Goal: Information Seeking & Learning: Check status

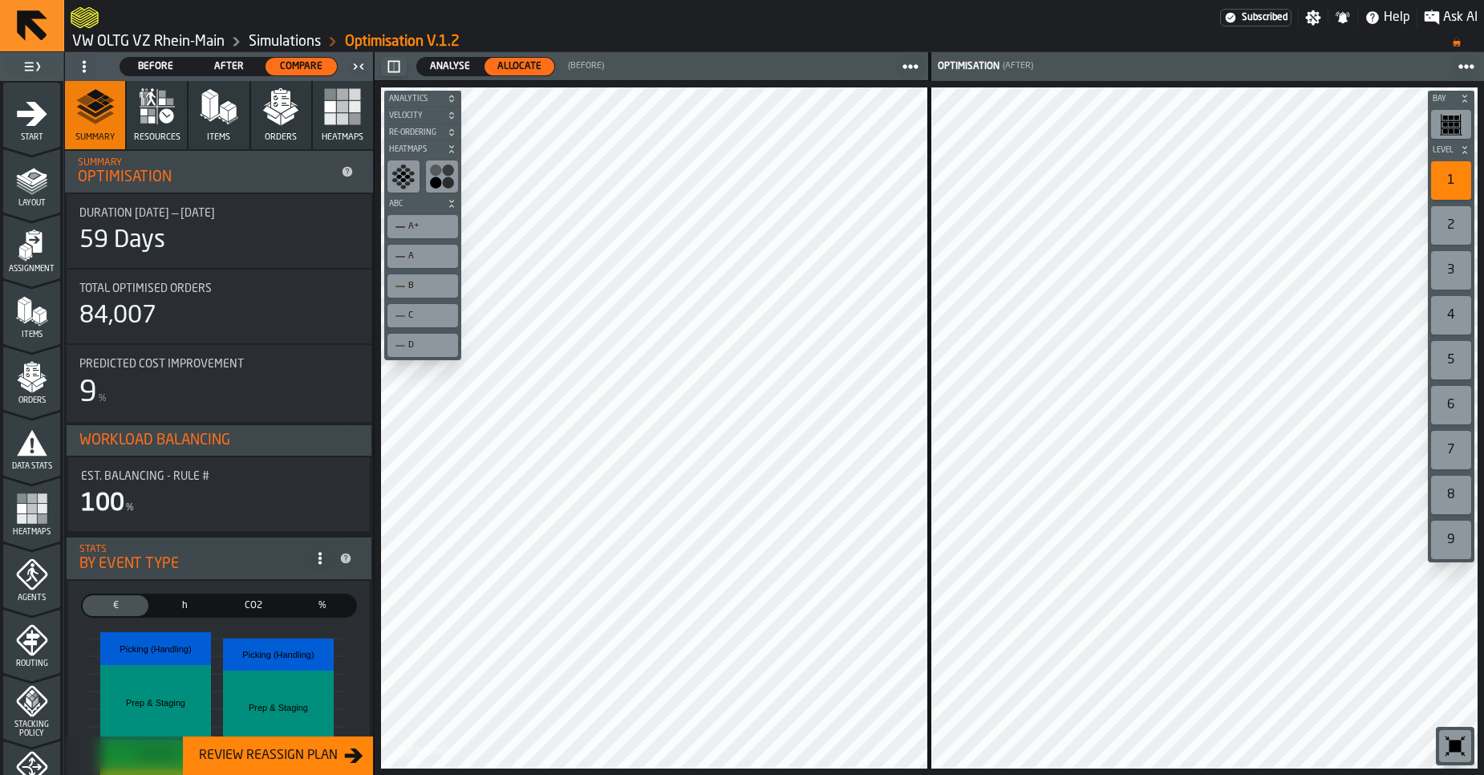
scroll to position [490, 0]
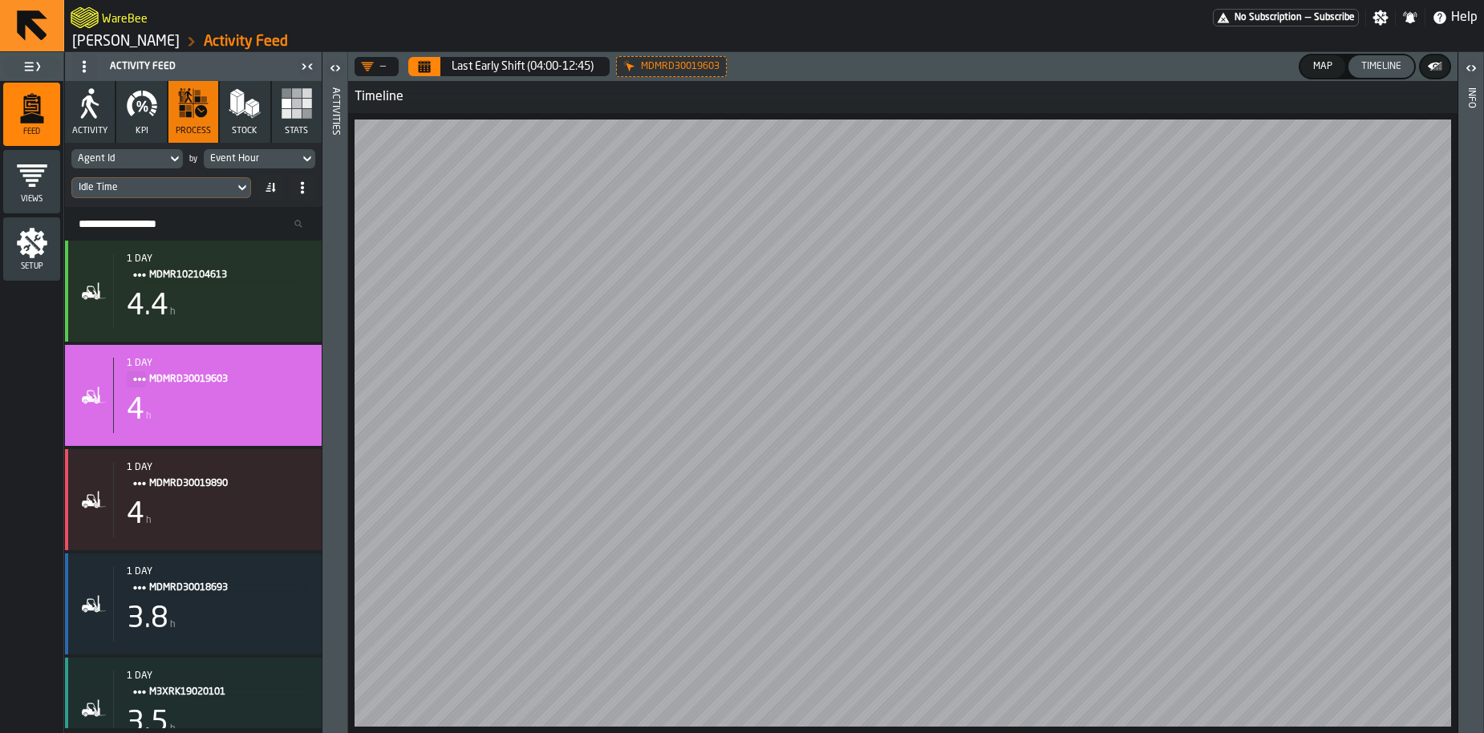
click at [0, 0] on icon at bounding box center [0, 0] width 0 height 0
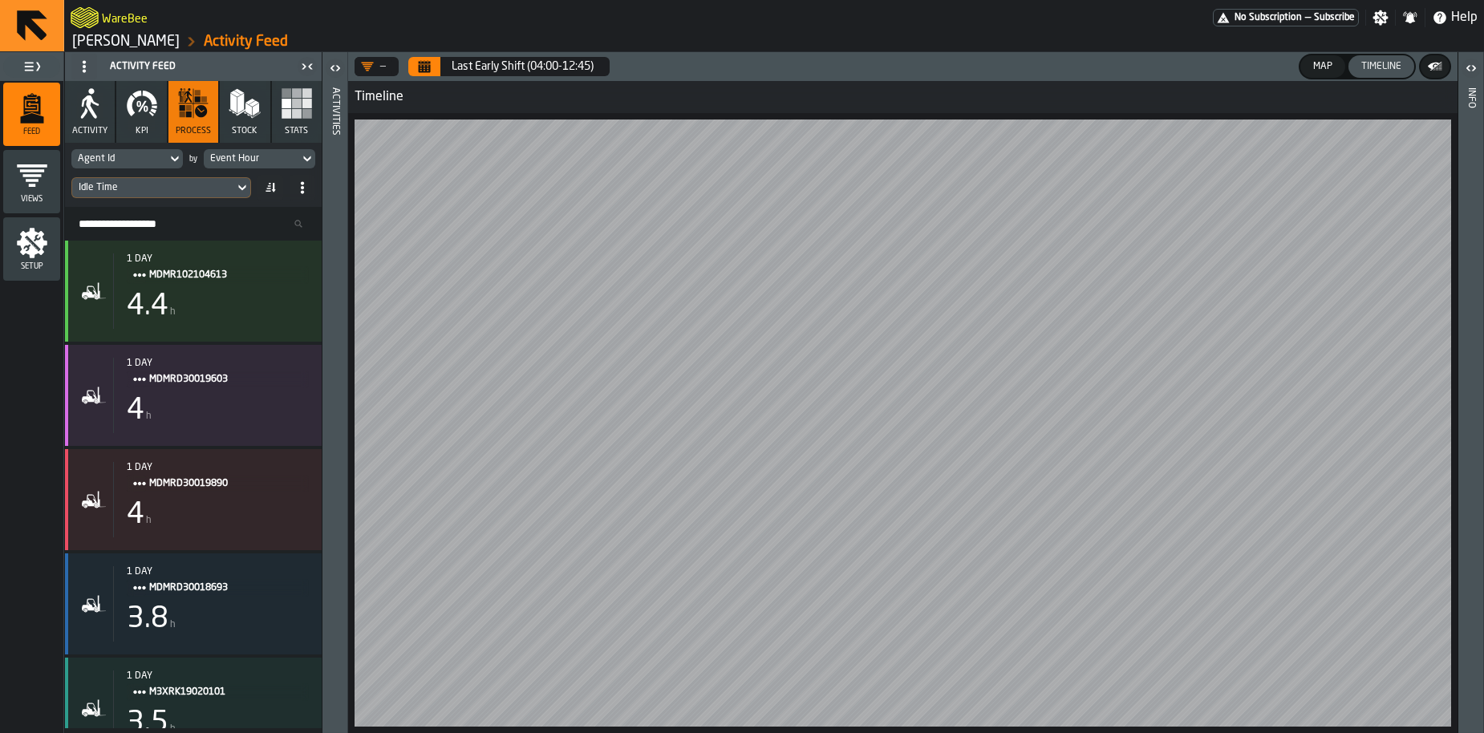
click at [926, 139] on div "— Last Early Shift (04:00-12:45) Map Timeline Timeline" at bounding box center [903, 392] width 1110 height 681
click at [490, 69] on div "Last Early Shift (04:00-12:45)" at bounding box center [523, 66] width 142 height 13
click at [129, 118] on icon "button" at bounding box center [142, 103] width 32 height 32
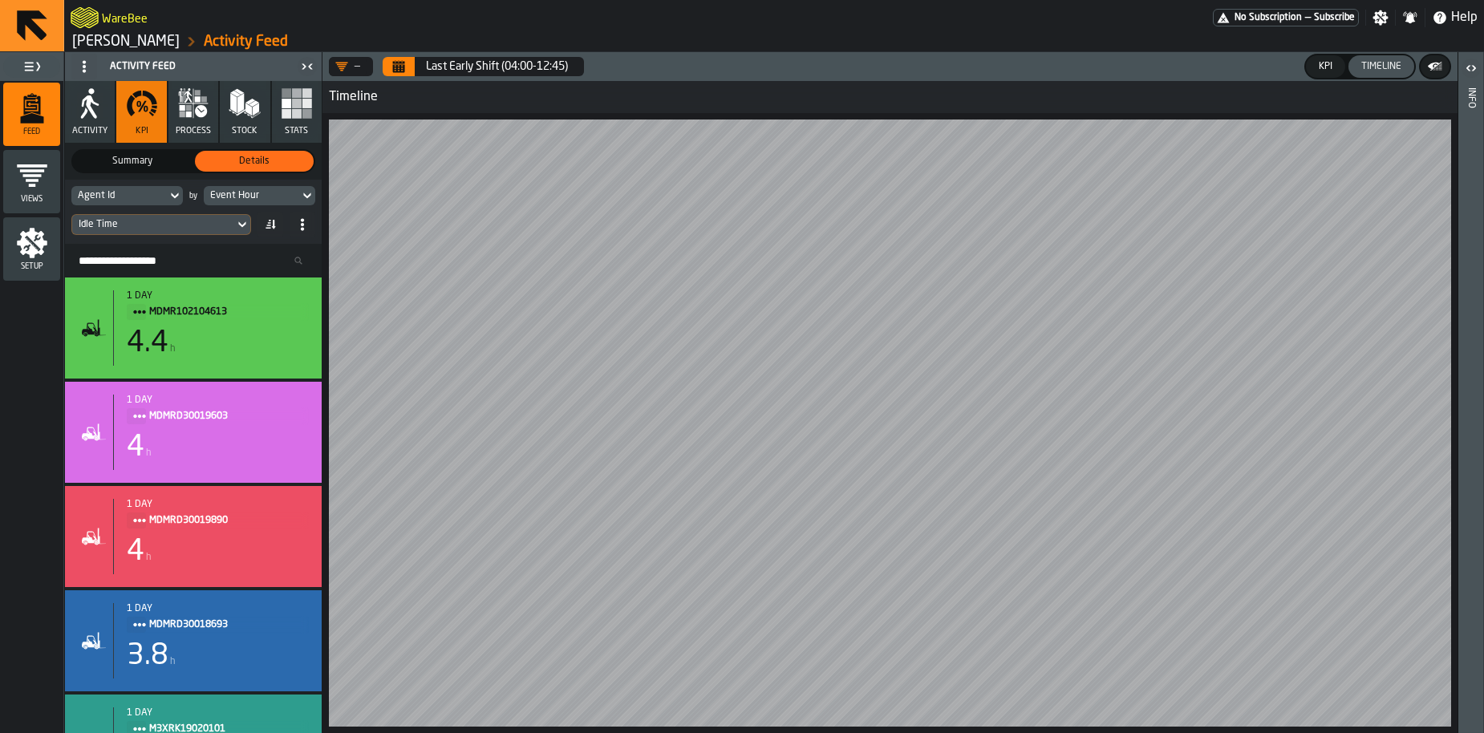
click at [206, 120] on button "process" at bounding box center [193, 112] width 50 height 62
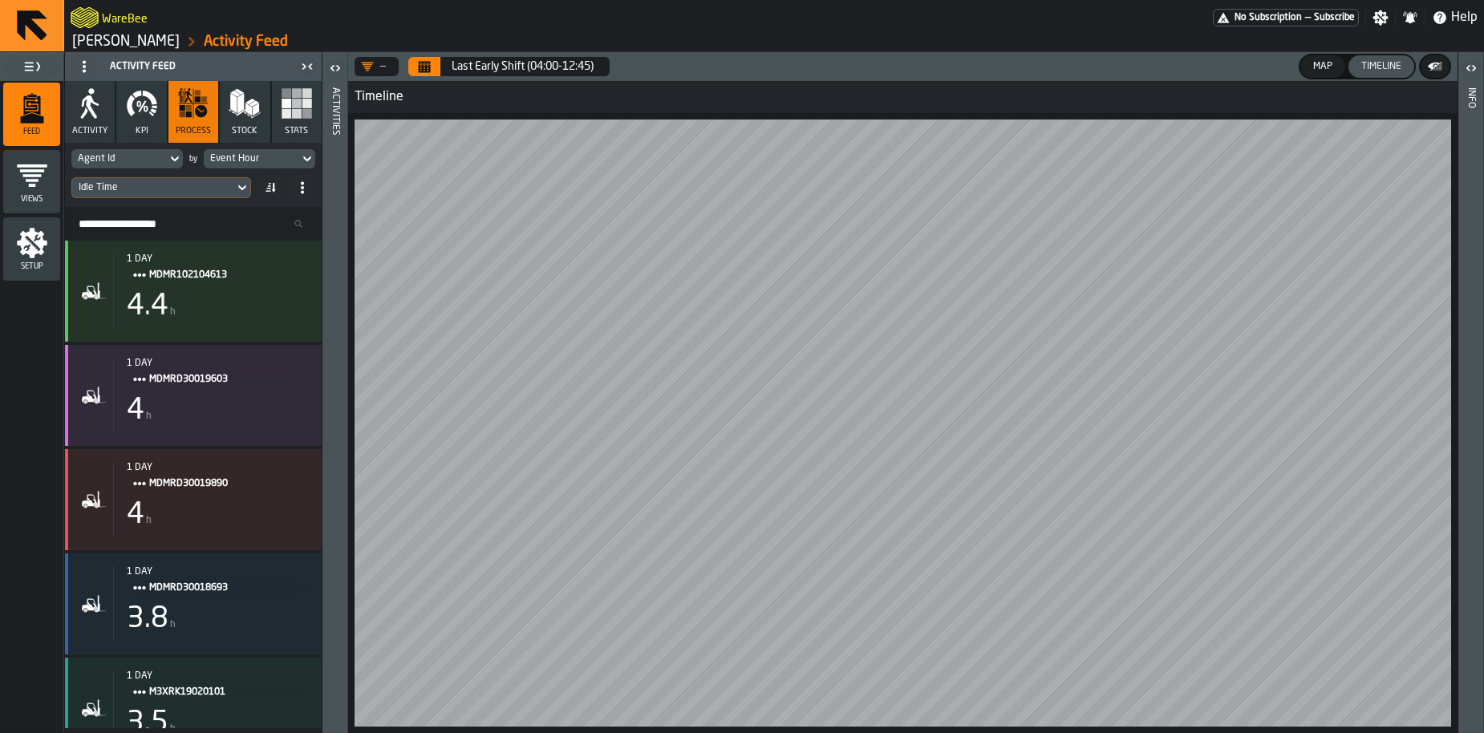
click at [147, 120] on button "KPI" at bounding box center [141, 112] width 50 height 62
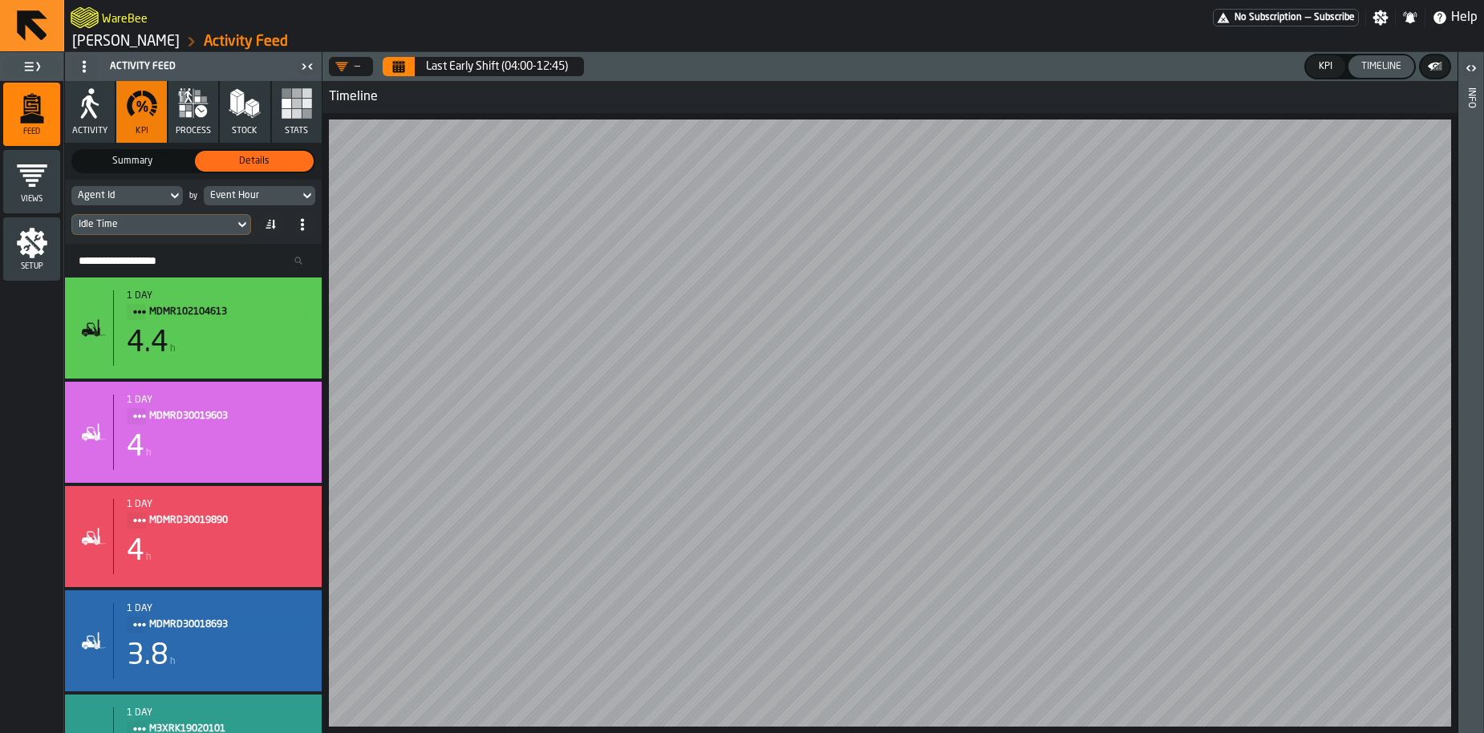
click at [180, 121] on button "process" at bounding box center [193, 112] width 50 height 62
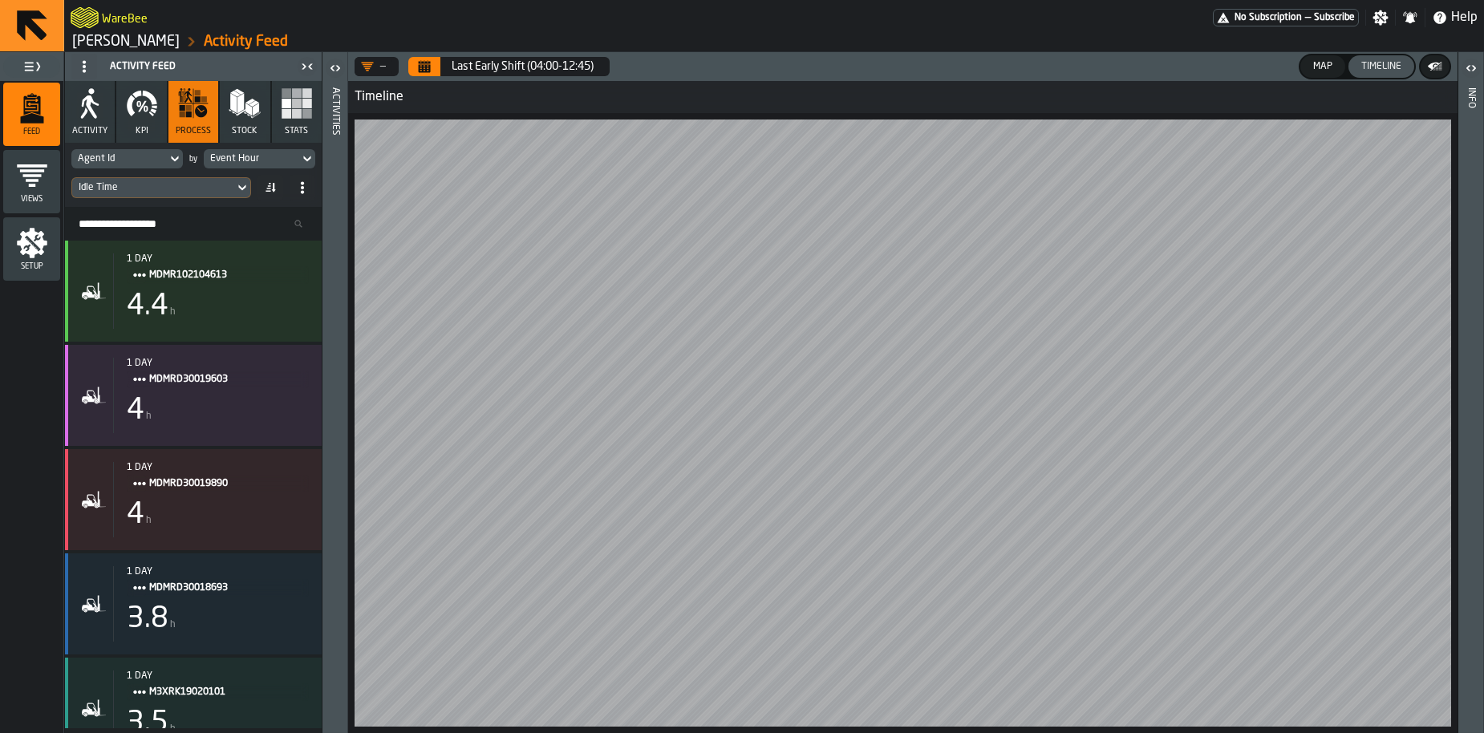
click at [177, 192] on div "Idle Time" at bounding box center [153, 187] width 149 height 11
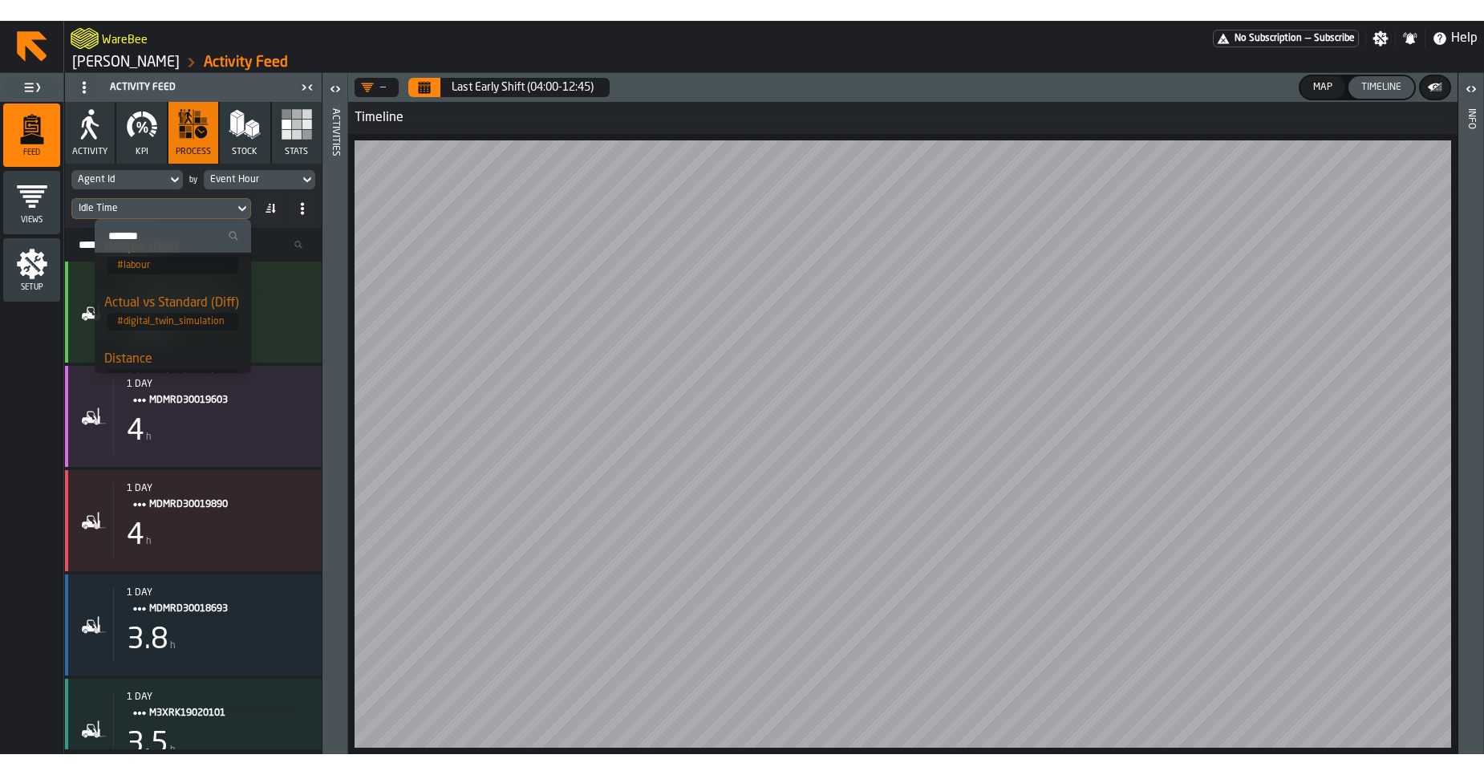
scroll to position [497, 0]
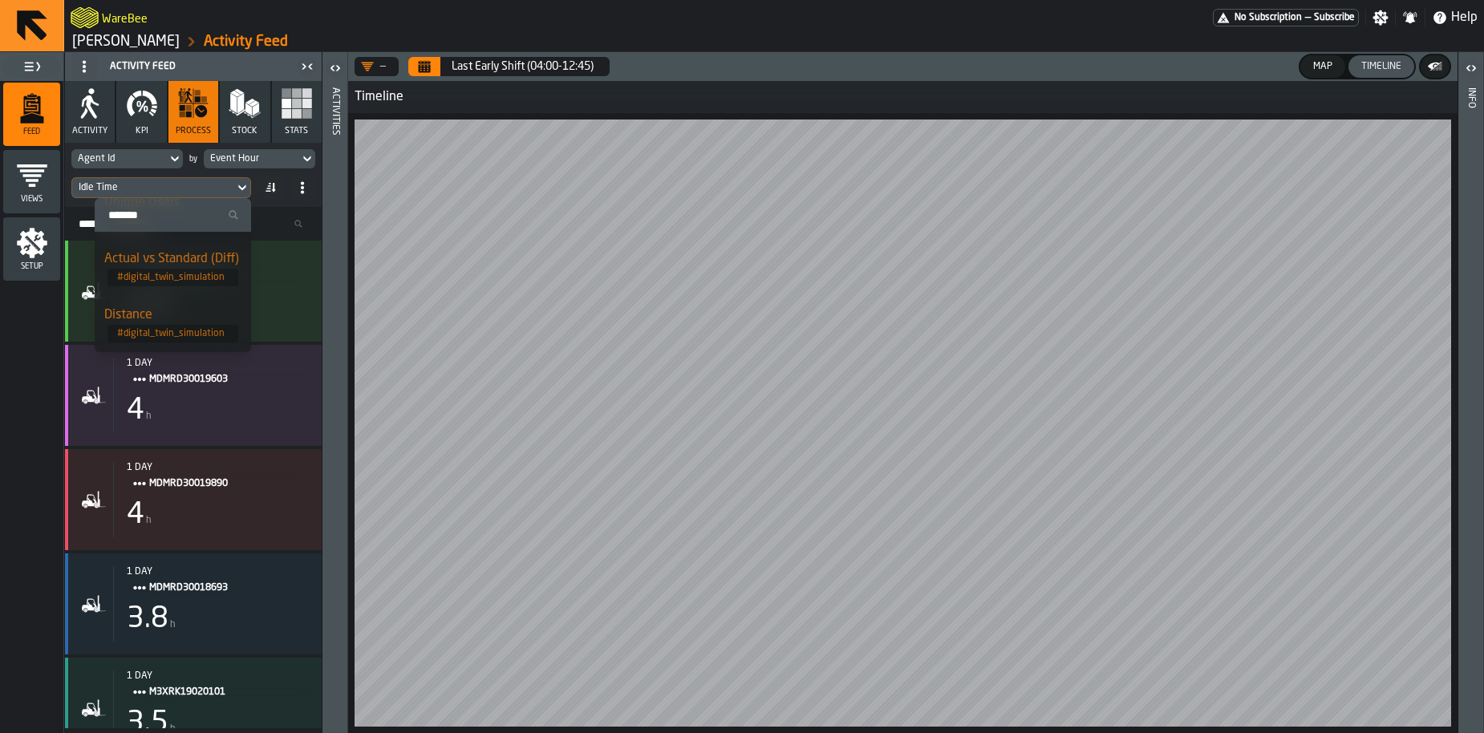
click at [175, 265] on div "Actual vs Standard (Diff)" at bounding box center [172, 259] width 137 height 19
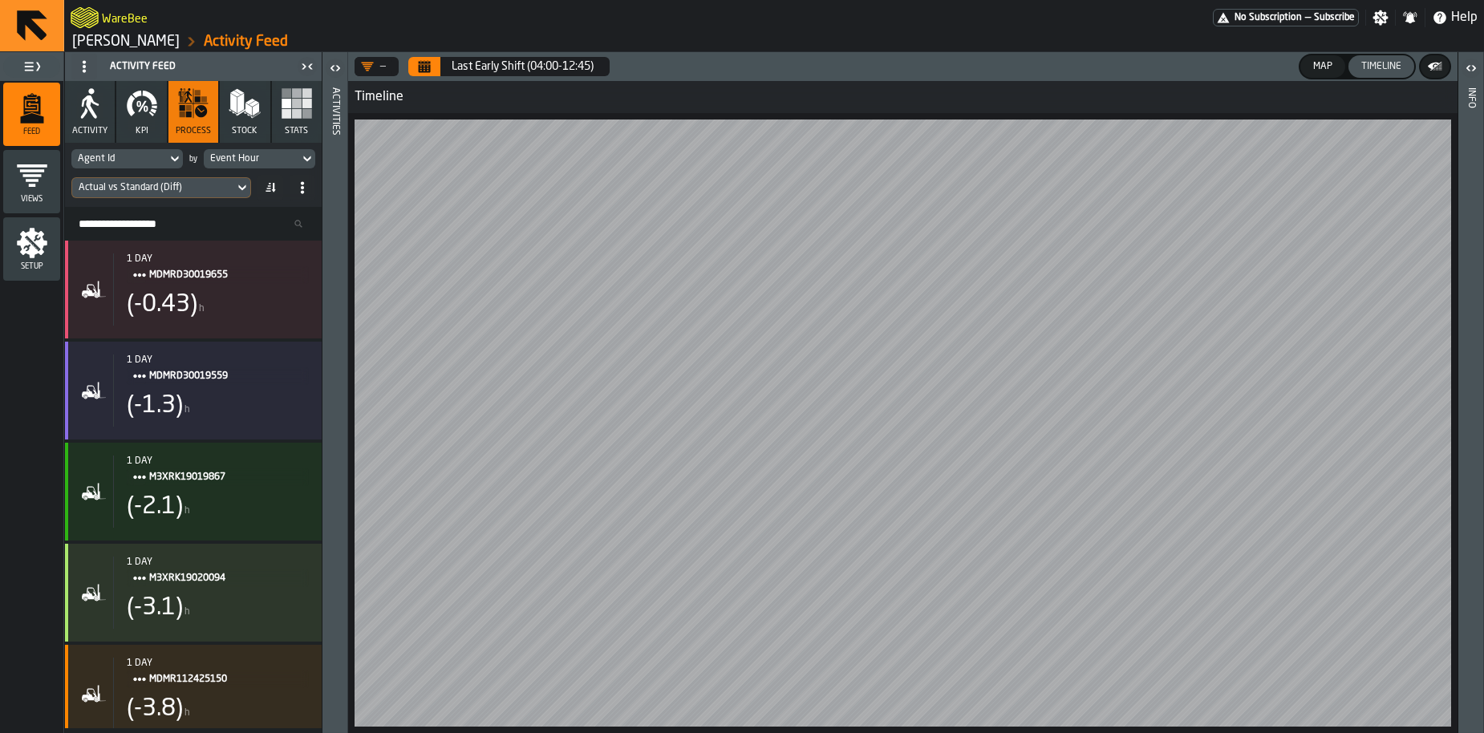
click at [138, 121] on button "KPI" at bounding box center [141, 112] width 50 height 62
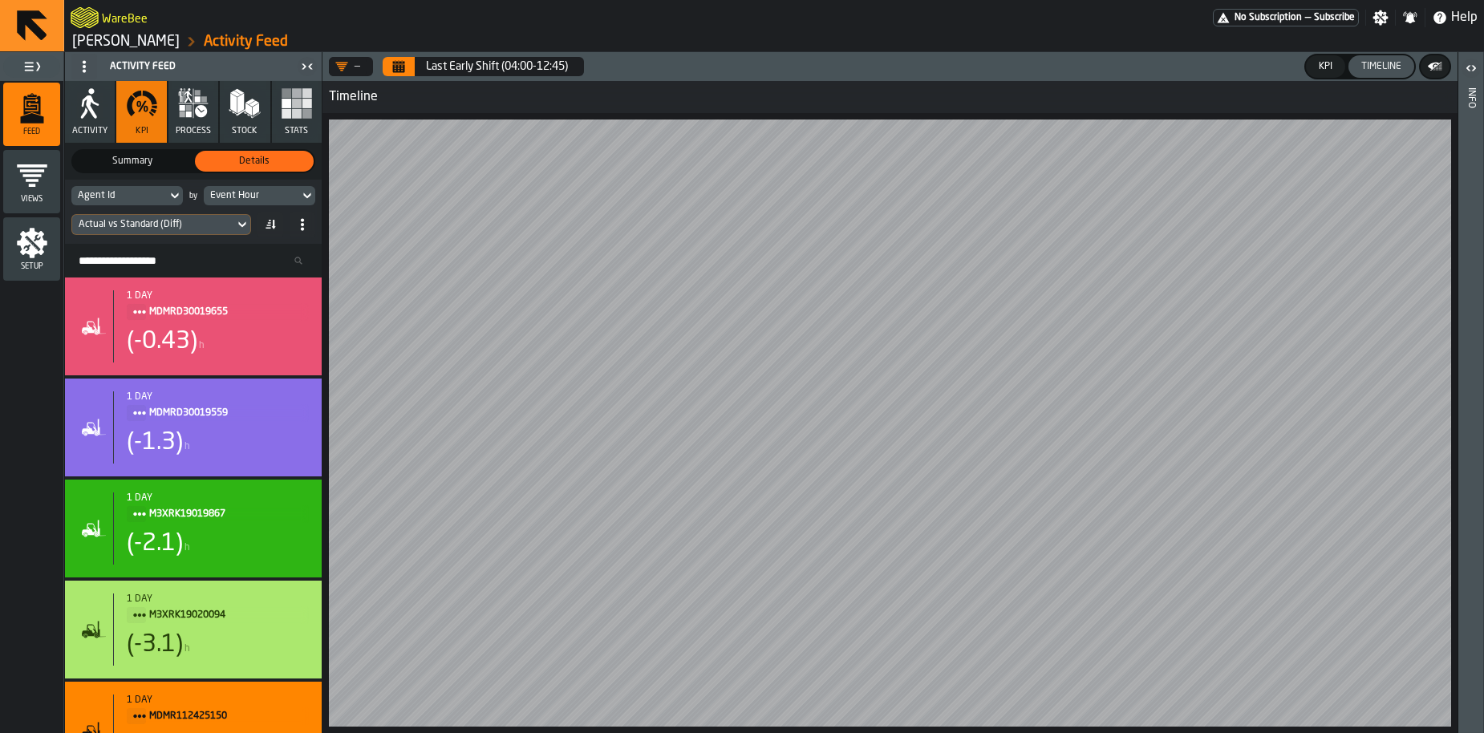
click at [191, 114] on icon "button" at bounding box center [189, 115] width 6 height 6
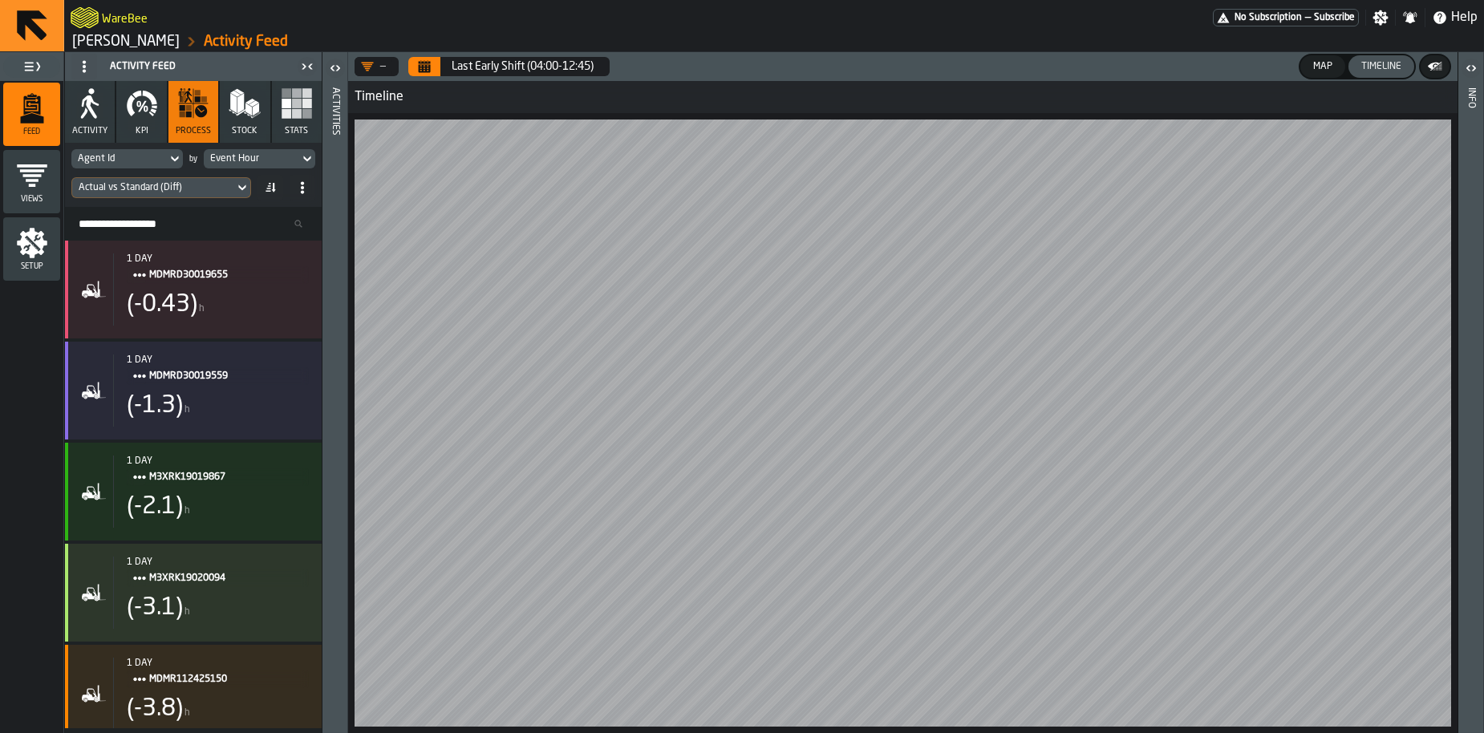
click at [147, 118] on icon "button" at bounding box center [142, 103] width 32 height 32
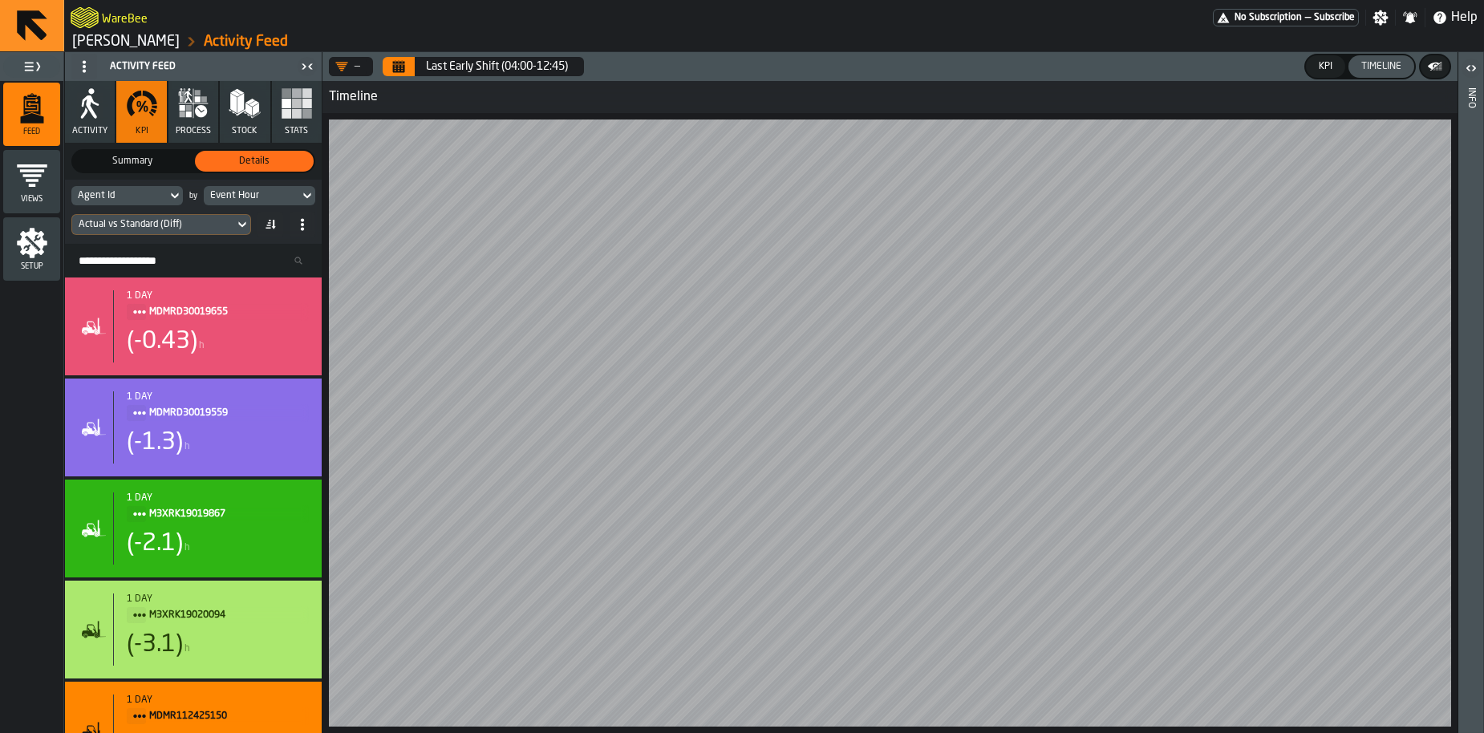
click at [210, 120] on button "process" at bounding box center [193, 112] width 50 height 62
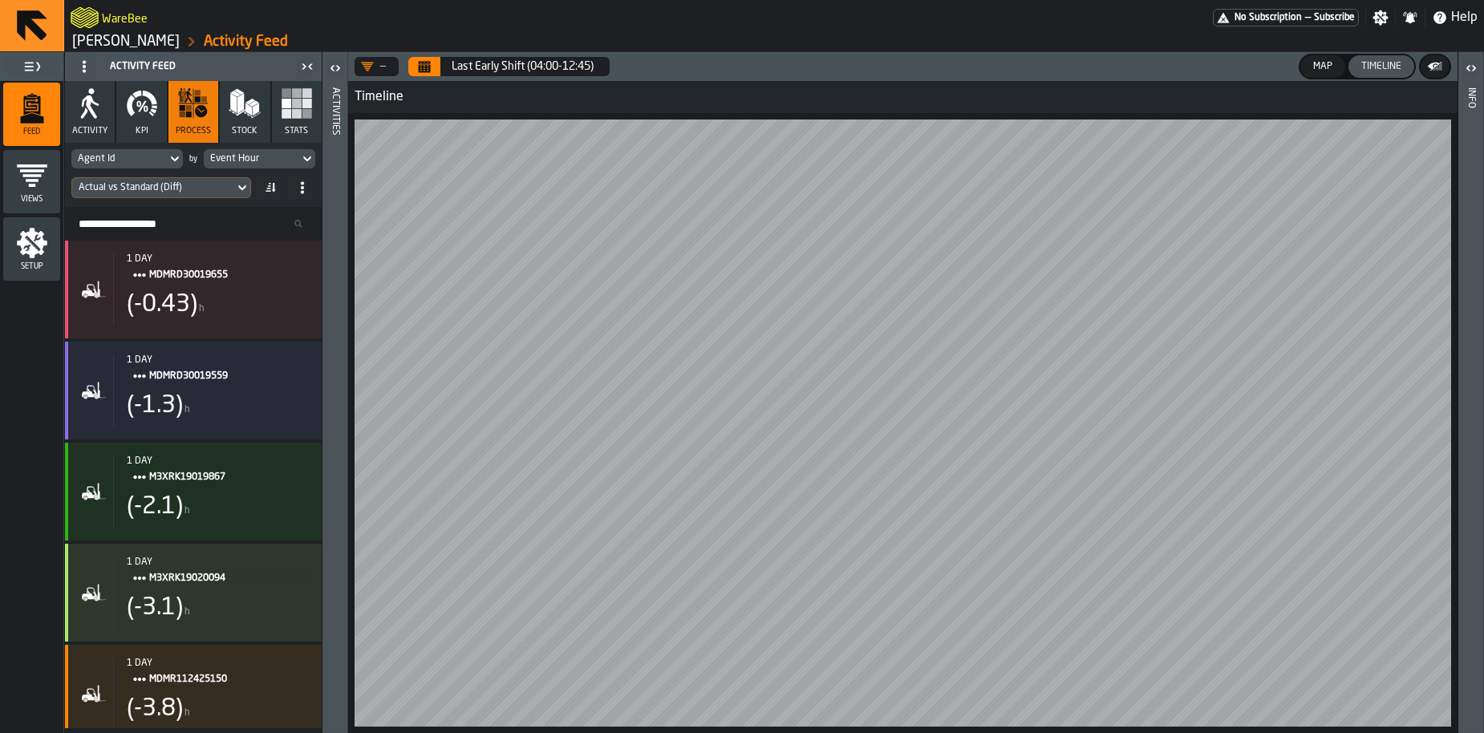
click at [144, 112] on icon "button" at bounding box center [142, 103] width 32 height 32
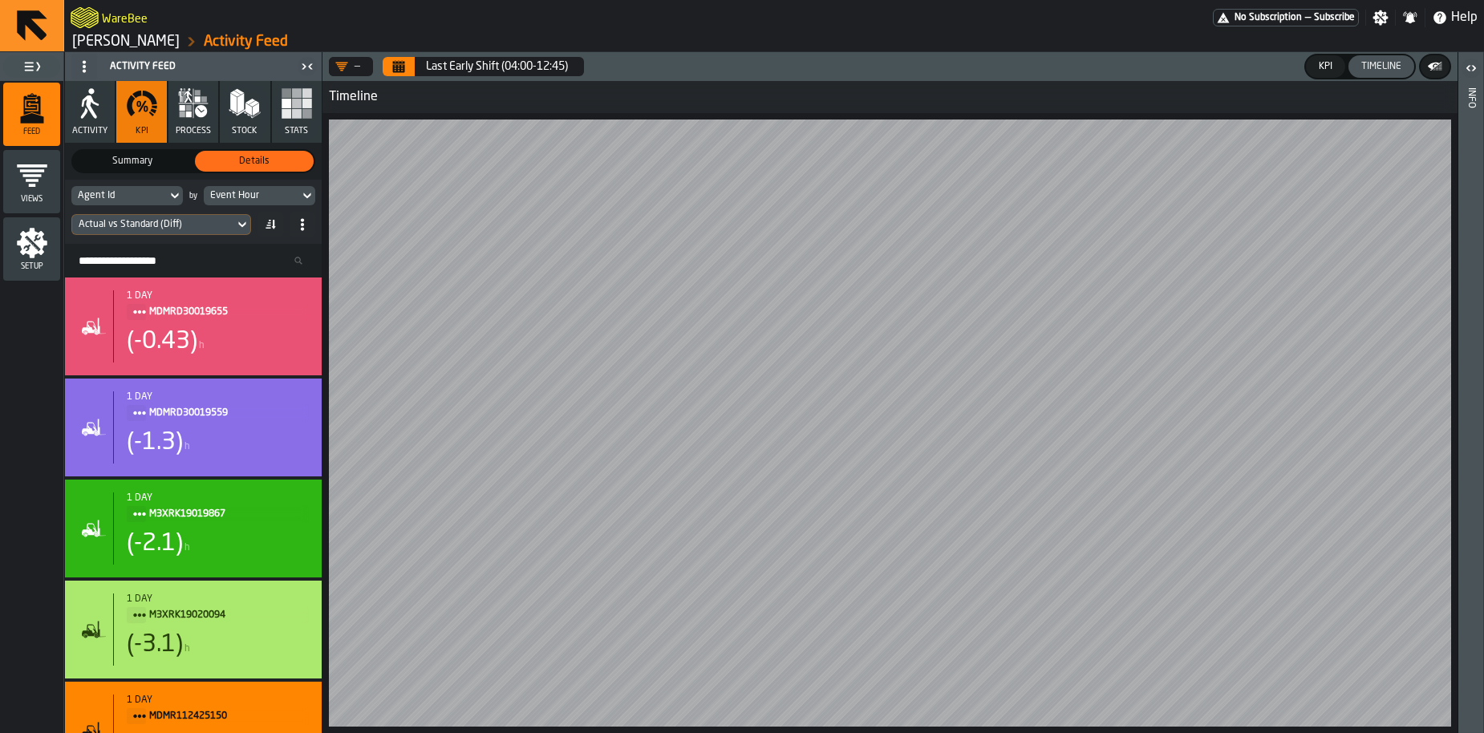
click at [194, 113] on icon "button" at bounding box center [193, 103] width 32 height 32
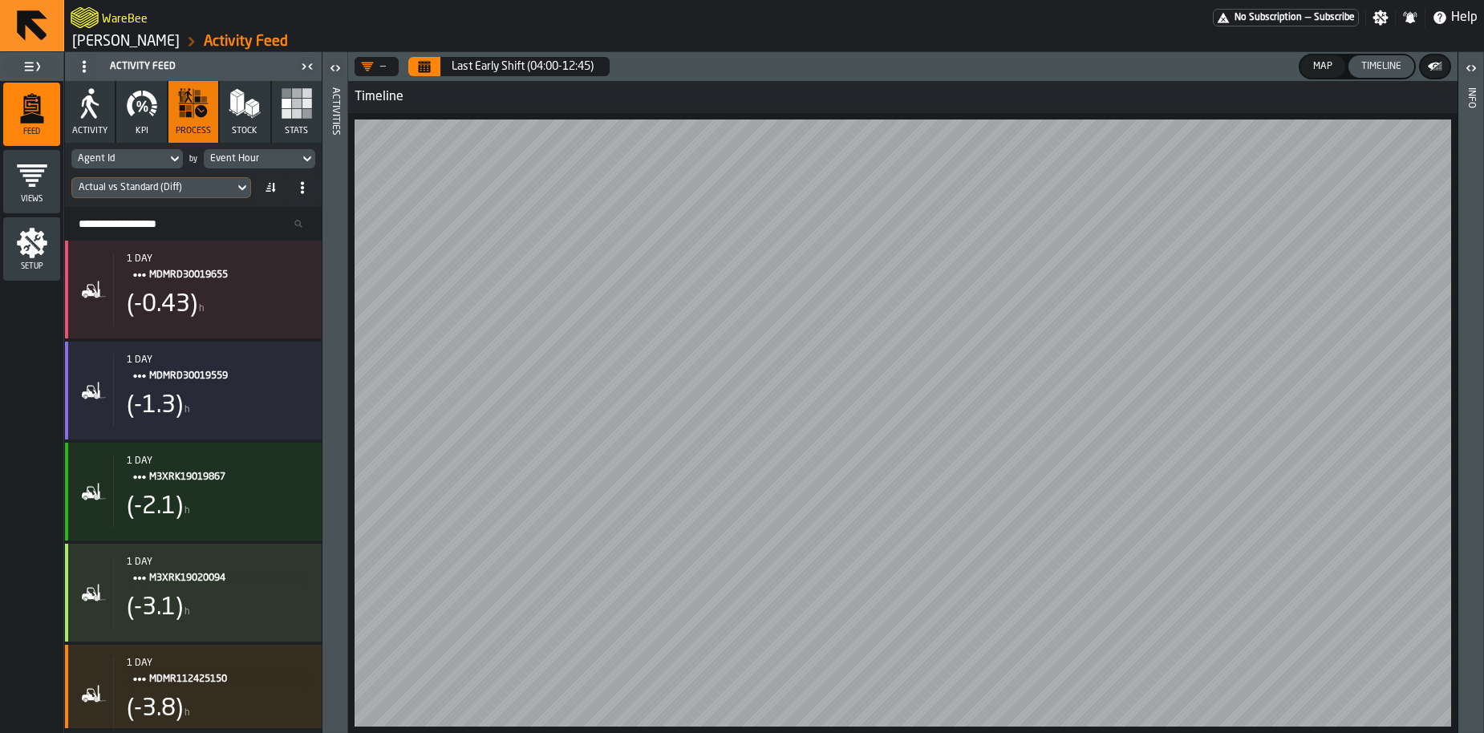
click at [156, 112] on icon "button" at bounding box center [142, 103] width 32 height 32
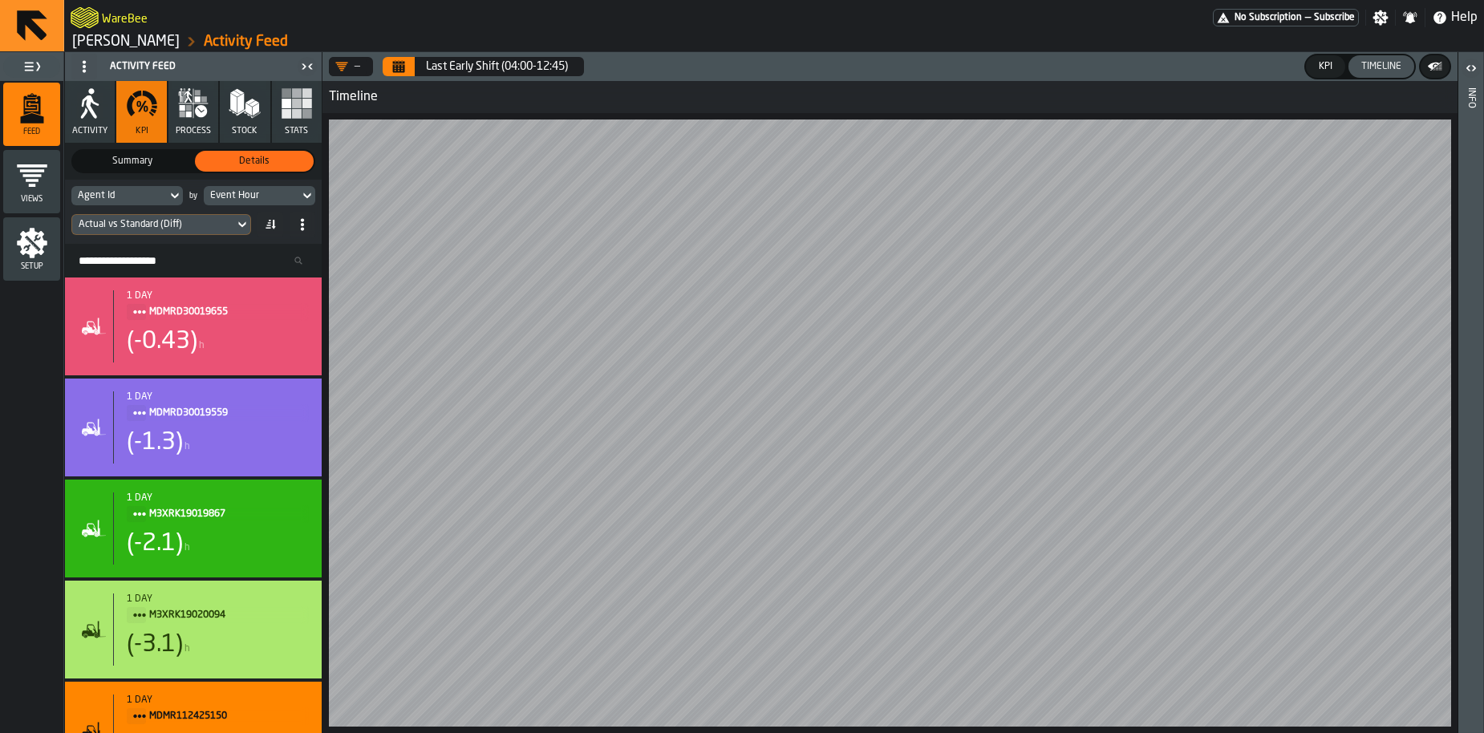
click at [181, 116] on icon "button" at bounding box center [183, 115] width 6 height 6
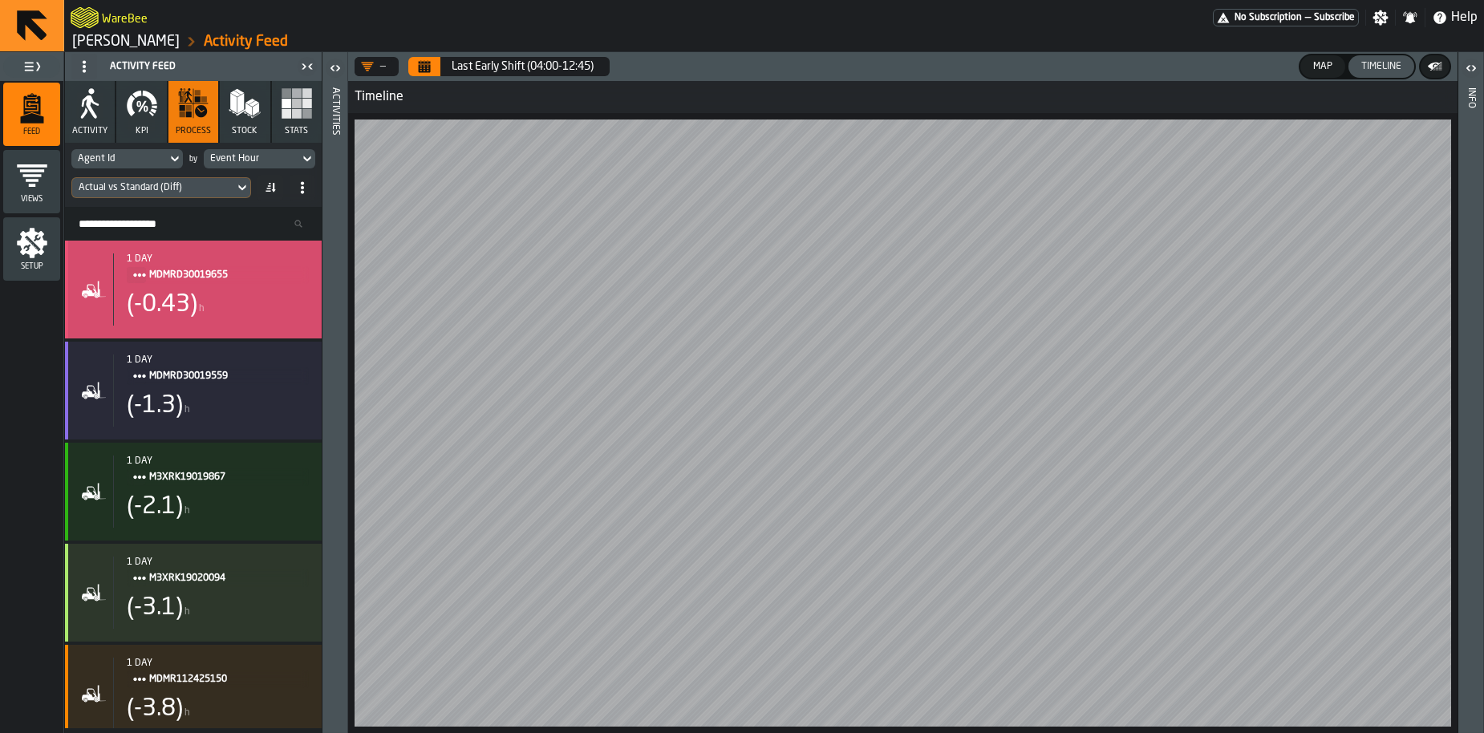
click at [218, 305] on div "(-0.43) h" at bounding box center [218, 304] width 182 height 29
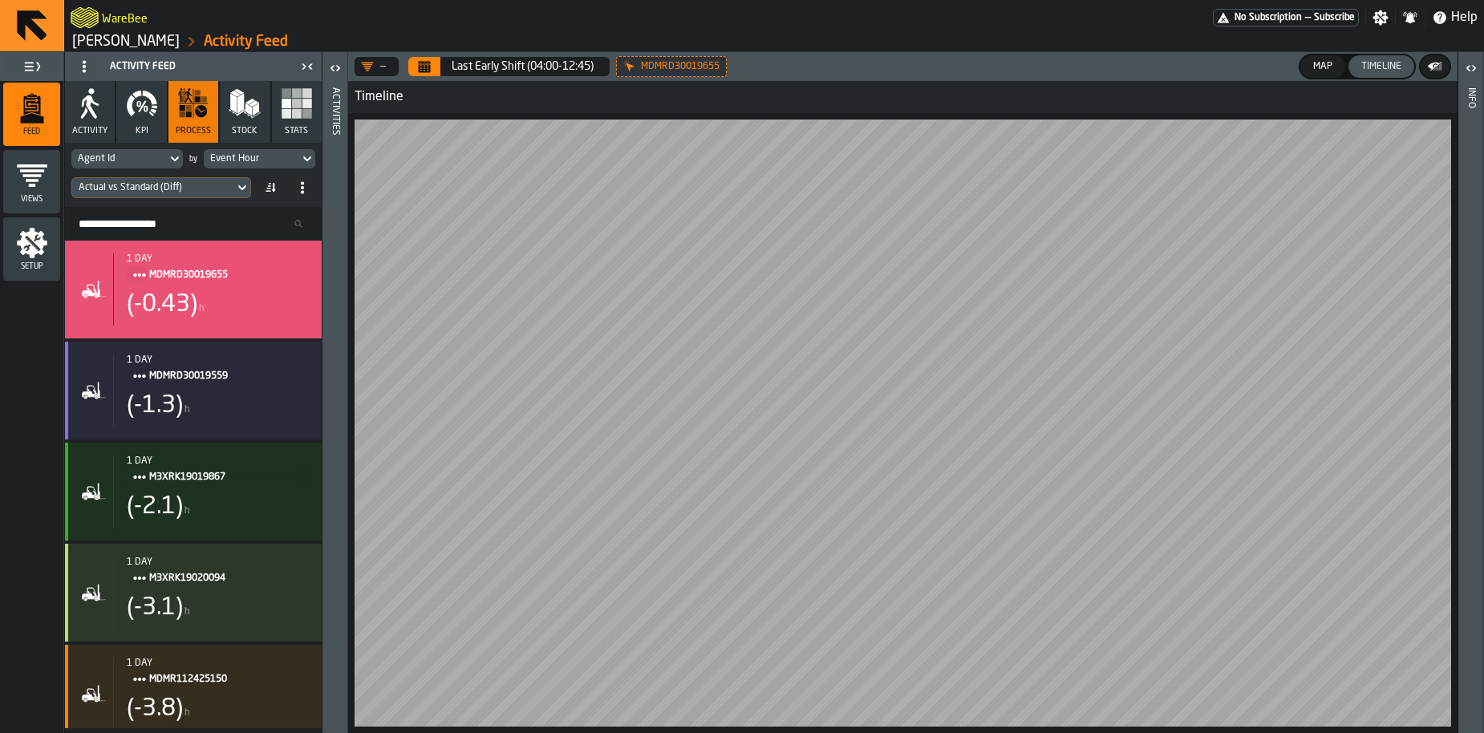
click at [297, 127] on span "Stats" at bounding box center [296, 131] width 23 height 10
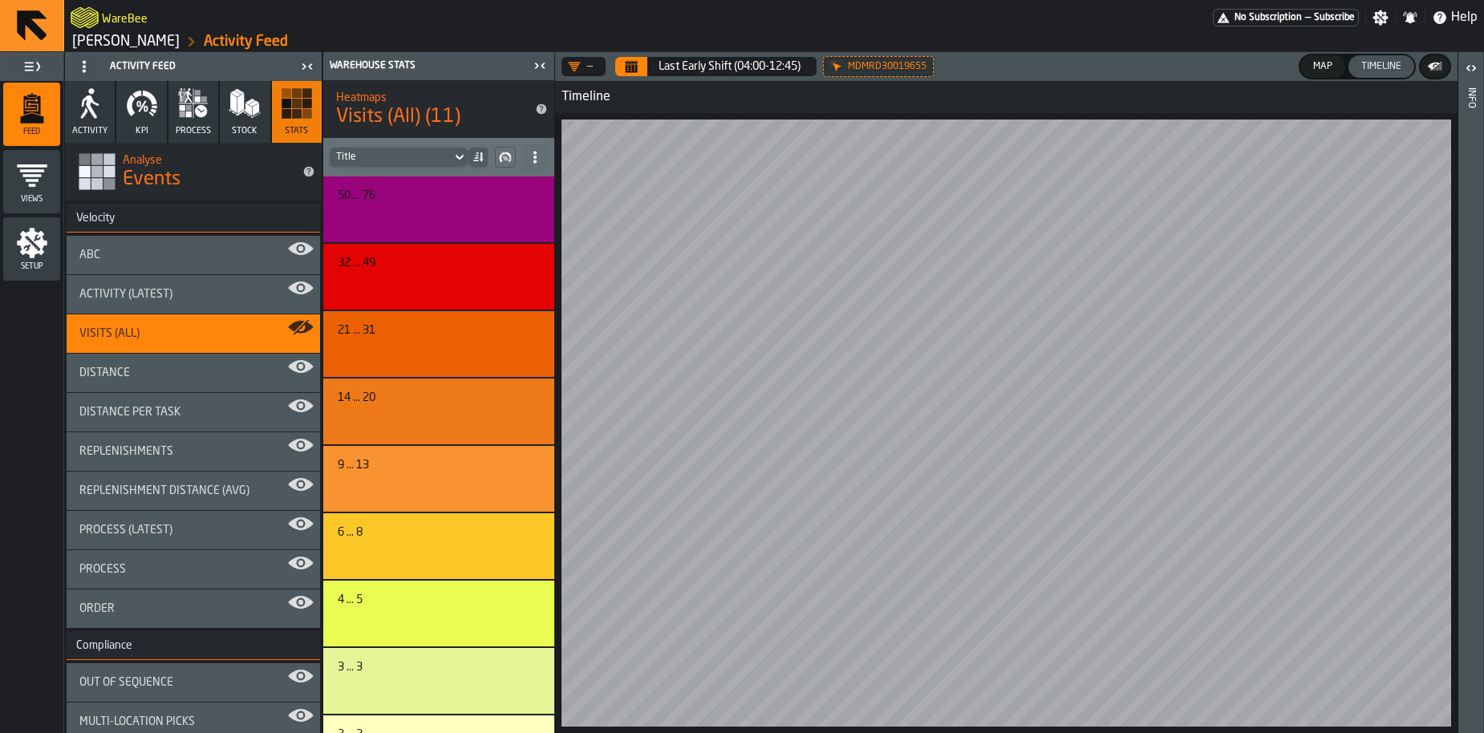
click at [190, 135] on span "process" at bounding box center [193, 131] width 35 height 10
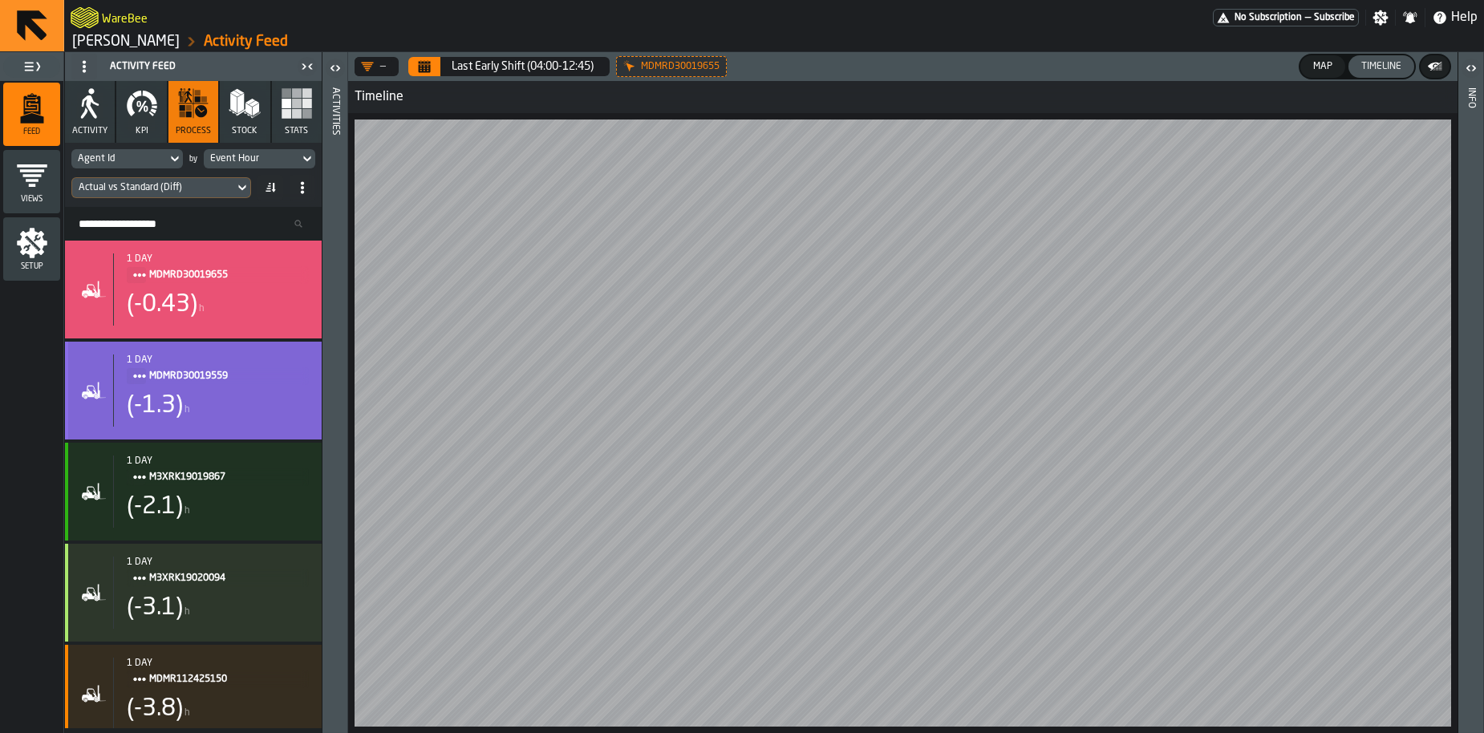
click at [241, 407] on div "(-1.3) h" at bounding box center [218, 406] width 182 height 29
